Goal: Information Seeking & Learning: Check status

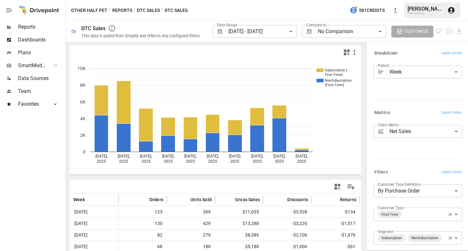
click at [28, 26] on span "Reports" at bounding box center [41, 27] width 46 height 8
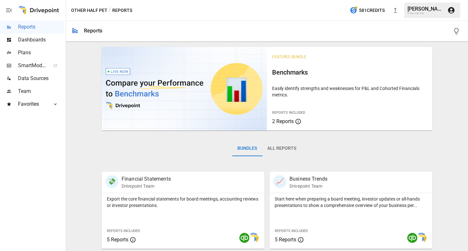
click at [96, 9] on button "Other Half Pet" at bounding box center [89, 10] width 36 height 8
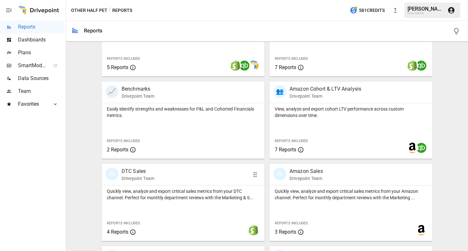
scroll to position [330, 0]
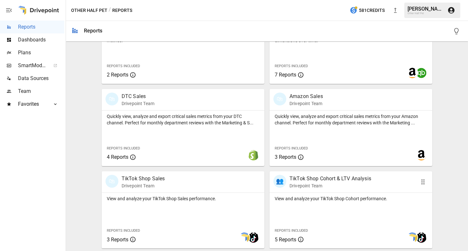
click at [291, 189] on p "Drivepoint Team" at bounding box center [331, 186] width 82 height 6
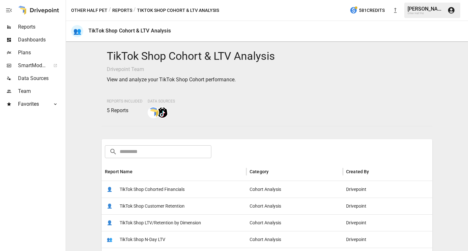
click at [167, 190] on span "TikTok Shop Cohorted Financials" at bounding box center [152, 189] width 65 height 16
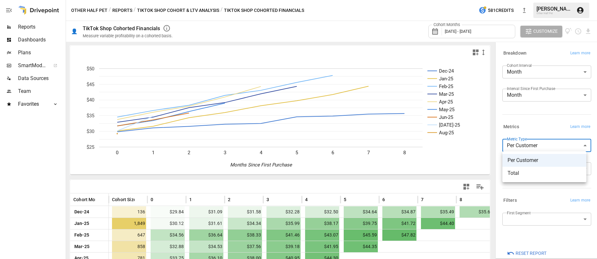
click at [468, 0] on body "Reports Dashboards Plans SmartModel ™ Data Sources Team Favorites Acquisition O…" at bounding box center [298, 0] width 597 height 0
click at [468, 176] on span "Total" at bounding box center [544, 174] width 74 height 8
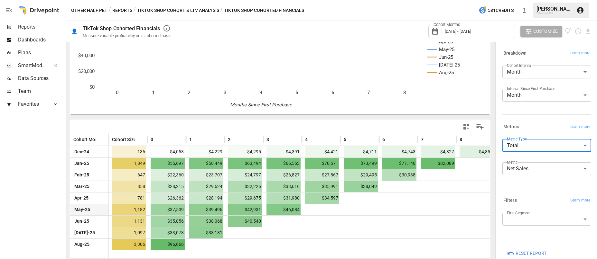
scroll to position [50, 0]
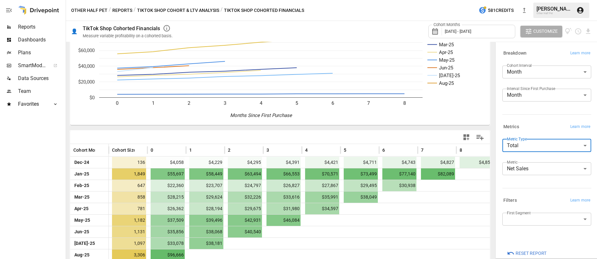
click at [468, 141] on label "Metric Type" at bounding box center [517, 138] width 20 height 5
click at [468, 0] on body "Reports Dashboards Plans SmartModel ™ Data Sources Team Favorites Acquisition O…" at bounding box center [298, 0] width 597 height 0
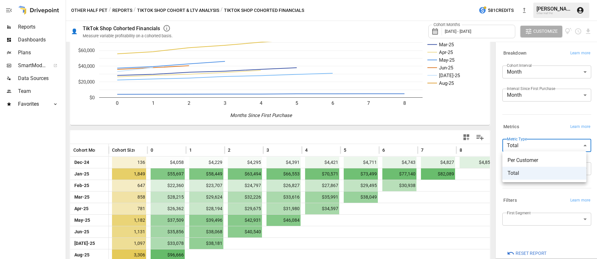
click at [468, 158] on span "Per Customer" at bounding box center [544, 161] width 74 height 8
type input "**********"
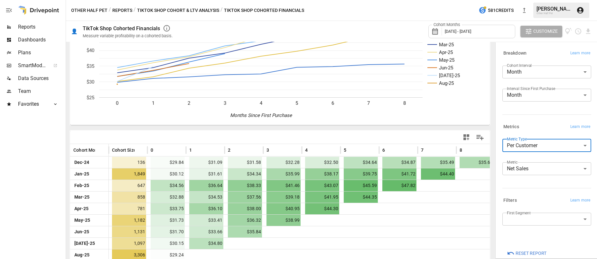
scroll to position [14, 0]
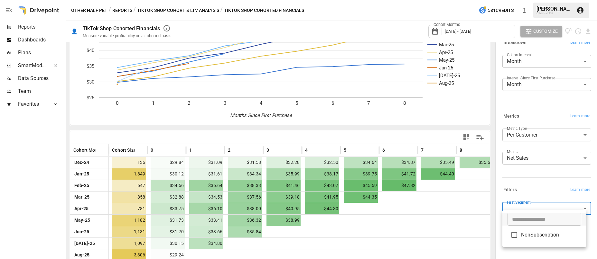
click at [468, 0] on body "Reports Dashboards Plans SmartModel ™ Data Sources Team Favorites Acquisition O…" at bounding box center [298, 0] width 597 height 0
click at [468, 180] on div at bounding box center [298, 129] width 597 height 259
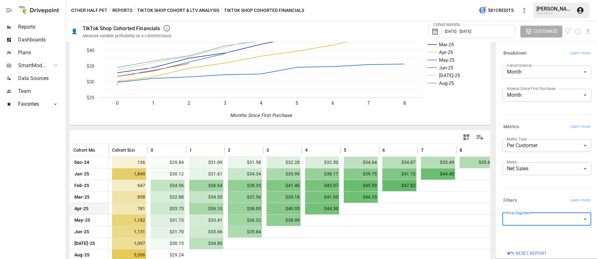
scroll to position [60, 0]
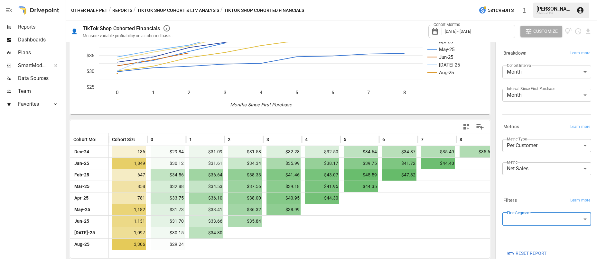
click at [468, 30] on span "Customize" at bounding box center [545, 31] width 24 height 8
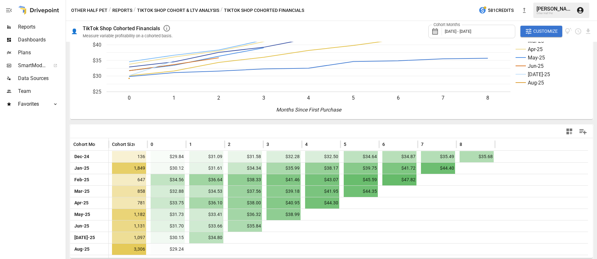
scroll to position [0, 0]
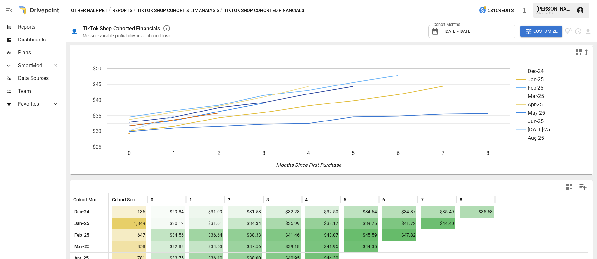
click at [197, 13] on button "TikTok Shop Cohort & LTV Analysis" at bounding box center [178, 10] width 82 height 8
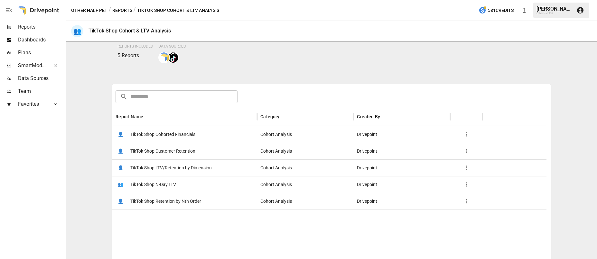
scroll to position [102, 0]
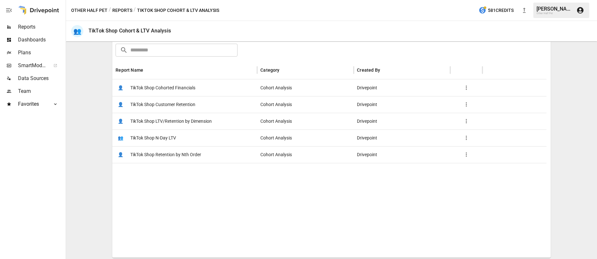
click at [177, 105] on span "TikTok Shop Customer Retention" at bounding box center [162, 105] width 65 height 16
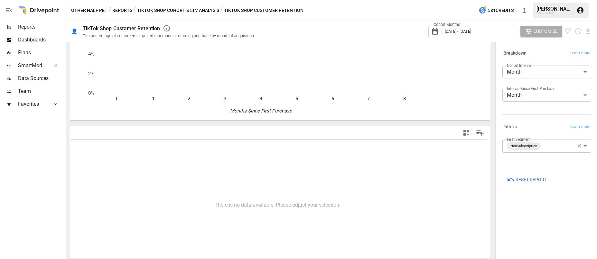
scroll to position [54, 0]
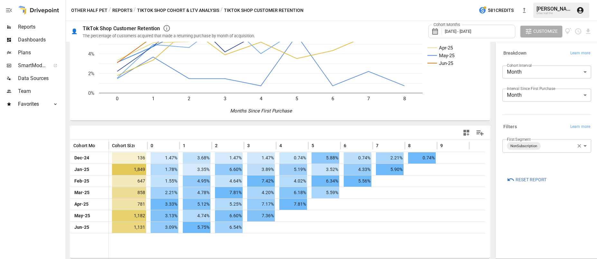
click at [468, 30] on span "[DATE] - [DATE]" at bounding box center [458, 31] width 26 height 5
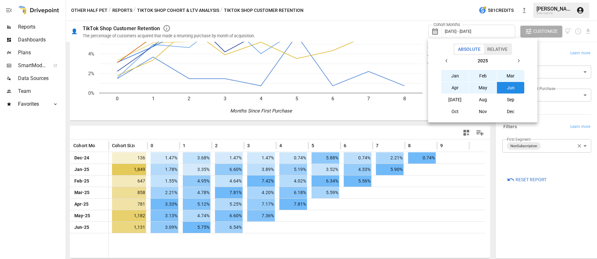
click at [444, 62] on button "button" at bounding box center [447, 61] width 12 height 12
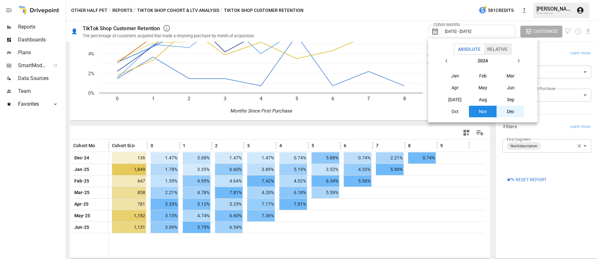
click at [468, 109] on button "Nov" at bounding box center [483, 112] width 28 height 12
click at [468, 61] on icon "button" at bounding box center [518, 60] width 5 height 5
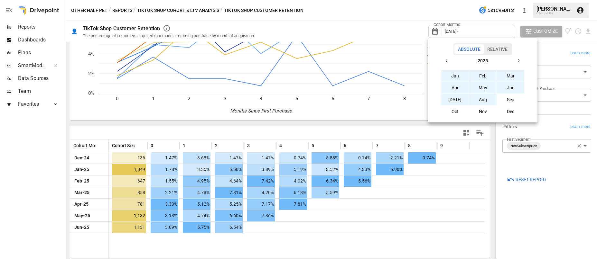
click at [468, 102] on button "Aug" at bounding box center [483, 100] width 28 height 12
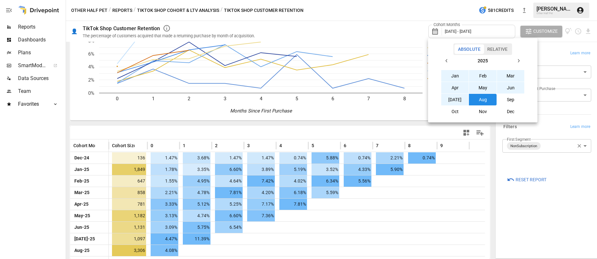
click at [468, 52] on div at bounding box center [298, 129] width 597 height 259
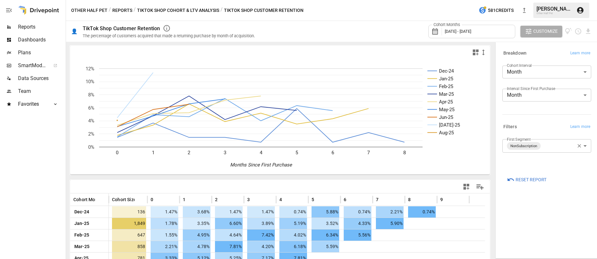
scroll to position [55, 0]
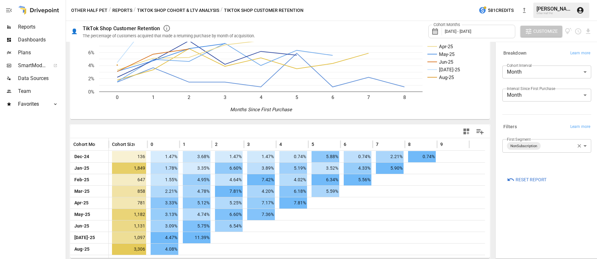
click at [468, 32] on span "Customize" at bounding box center [545, 31] width 24 height 8
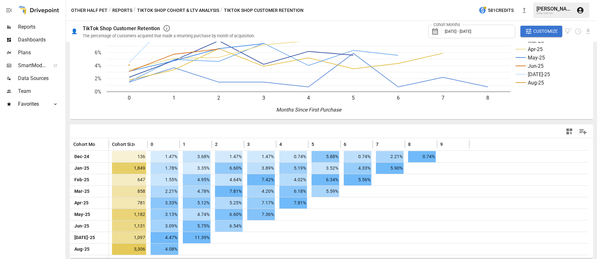
click at [192, 124] on div "Dec-24 Jan-25 Feb-25 Mar-25 Apr-25 May-25 Jun-25 [DATE]-25 Aug-25 0 1 2 3 4 5 6…" at bounding box center [332, 123] width 526 height 268
click at [101, 128] on div at bounding box center [331, 131] width 523 height 13
